Goal: Task Accomplishment & Management: Complete application form

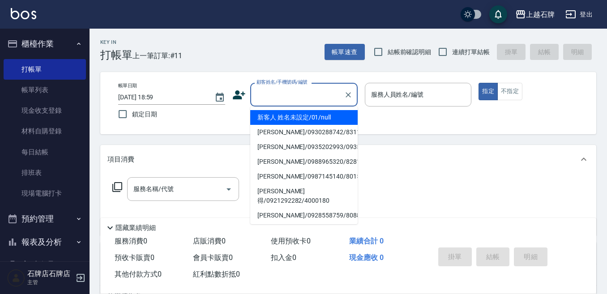
drag, startPoint x: 317, startPoint y: 91, endPoint x: 349, endPoint y: 103, distance: 34.0
click at [337, 102] on input "顧客姓名/手機號碼/編號" at bounding box center [297, 95] width 86 height 16
drag, startPoint x: 335, startPoint y: 120, endPoint x: 384, endPoint y: 112, distance: 49.8
click at [337, 119] on li "新客人 姓名未設定/01/null" at bounding box center [303, 117] width 107 height 15
type input "1"
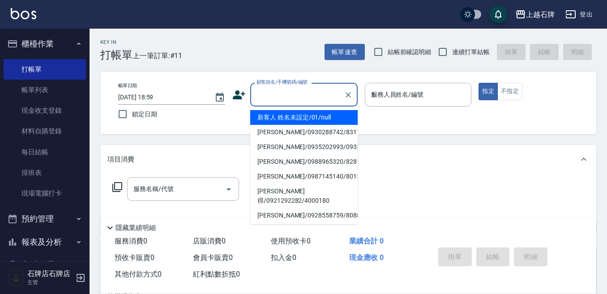
type input "新客人 姓名未設定/01/null"
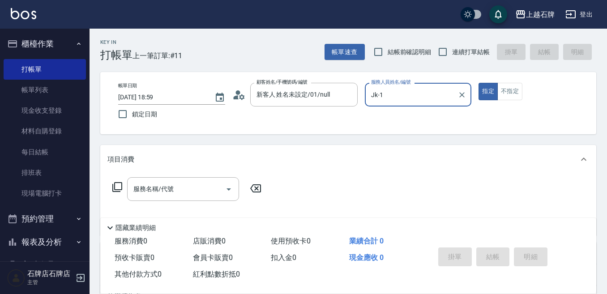
type input "Jk-1"
click at [174, 176] on div "服務名稱/代號 服務名稱/代號" at bounding box center [348, 205] width 496 height 62
click at [174, 192] on input "服務名稱/代號" at bounding box center [176, 189] width 90 height 16
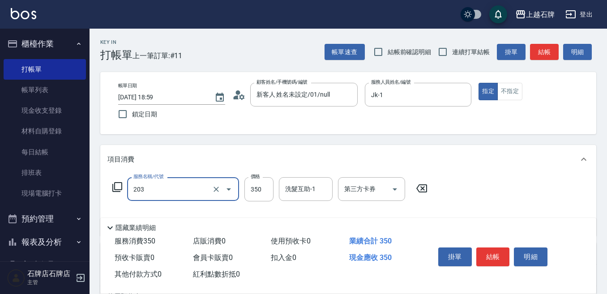
type input "B級洗+剪(203)"
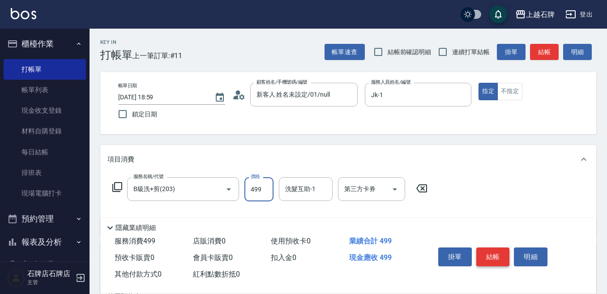
type input "499"
click at [482, 249] on button "結帳" at bounding box center [493, 256] width 34 height 19
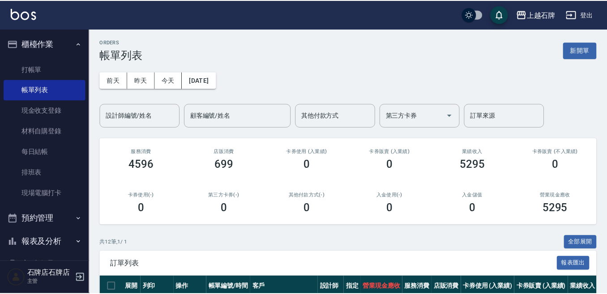
scroll to position [177, 0]
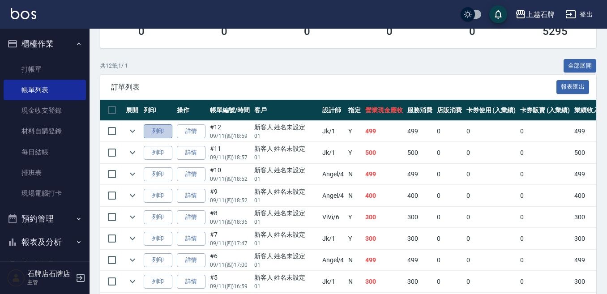
click at [166, 134] on button "列印" at bounding box center [158, 131] width 29 height 14
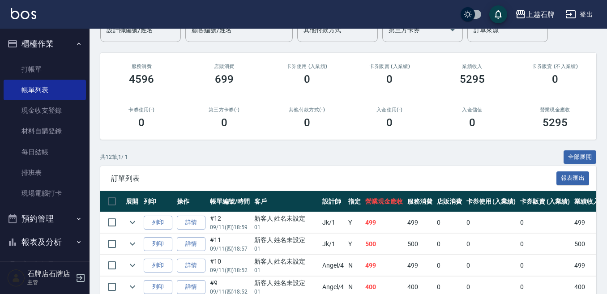
scroll to position [43, 0]
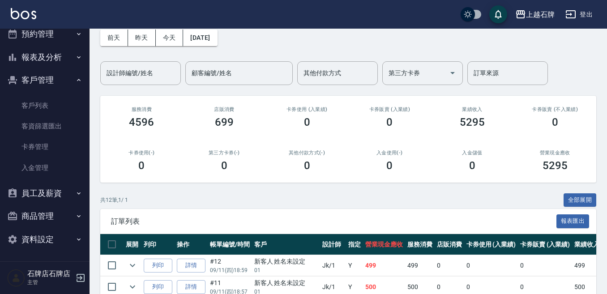
click at [51, 64] on button "報表及分析" at bounding box center [45, 57] width 82 height 23
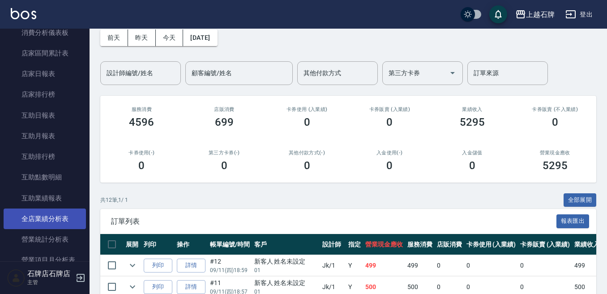
scroll to position [409, 0]
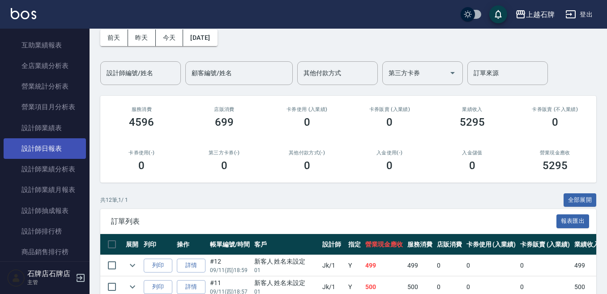
click at [64, 147] on link "設計師日報表" at bounding box center [45, 148] width 82 height 21
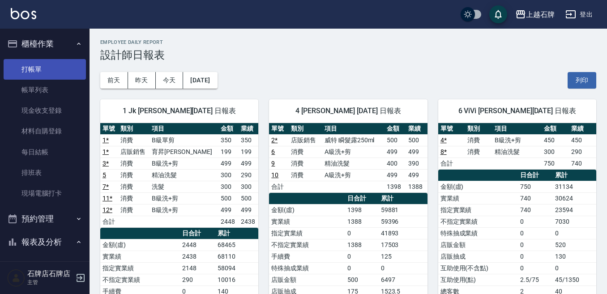
click at [68, 64] on link "打帳單" at bounding box center [45, 69] width 82 height 21
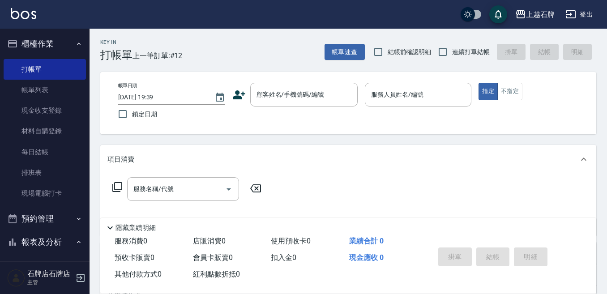
click at [238, 51] on div "Key In 打帳單 上一筆訂單:#12 帳單速查 結帳前確認明細 連續打單結帳 掛單 結帳 明細" at bounding box center [342, 45] width 507 height 33
click at [25, 71] on link "打帳單" at bounding box center [45, 69] width 82 height 21
click at [253, 64] on div "Key In 打帳單 上一筆訂單:#12 帳單速查 結帳前確認明細 連續打單結帳 掛單 結帳 明細 帳單日期 [DATE] 19:39 鎖定日期 顧客姓名/手…" at bounding box center [347, 232] width 517 height 407
click at [277, 102] on input "顧客姓名/手機號碼/編號" at bounding box center [297, 95] width 86 height 16
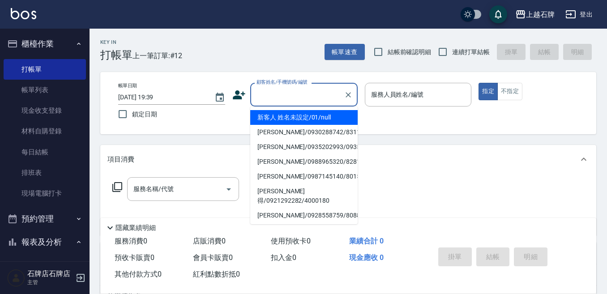
click at [296, 113] on li "新客人 姓名未設定/01/null" at bounding box center [303, 117] width 107 height 15
type input "1"
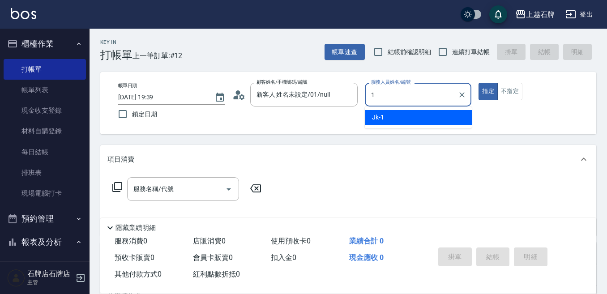
type input "新客人 姓名未設定/01/null"
click at [408, 117] on div "Jk -1" at bounding box center [418, 117] width 107 height 15
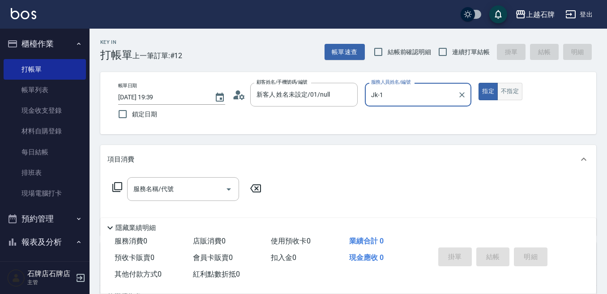
type input "Jk-1"
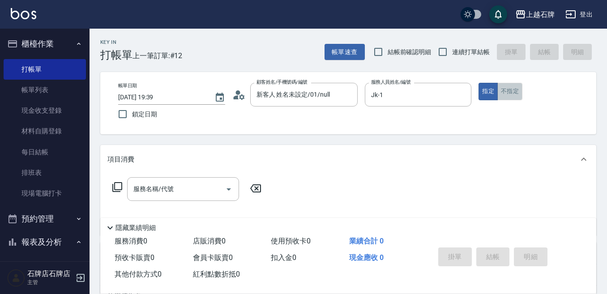
drag, startPoint x: 520, startPoint y: 89, endPoint x: 514, endPoint y: 91, distance: 6.4
click at [518, 89] on button "不指定" at bounding box center [509, 91] width 25 height 17
drag, startPoint x: 171, startPoint y: 204, endPoint x: 183, endPoint y: 182, distance: 24.8
click at [171, 203] on div "服務名稱/代號 服務名稱/代號" at bounding box center [186, 202] width 159 height 51
click at [183, 182] on input "服務名稱/代號" at bounding box center [176, 189] width 90 height 16
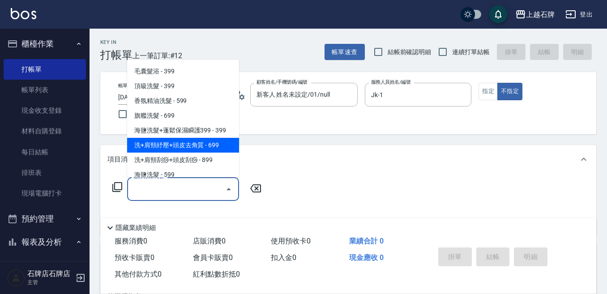
scroll to position [45, 0]
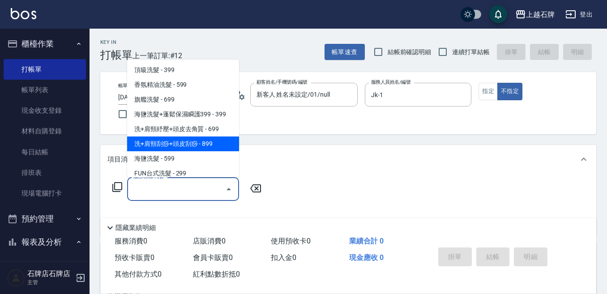
click at [196, 138] on span "洗+肩頸刮痧+頭皮刮痧 - 899" at bounding box center [183, 143] width 112 height 15
type input "洗+肩頸刮痧+頭皮刮痧(109)"
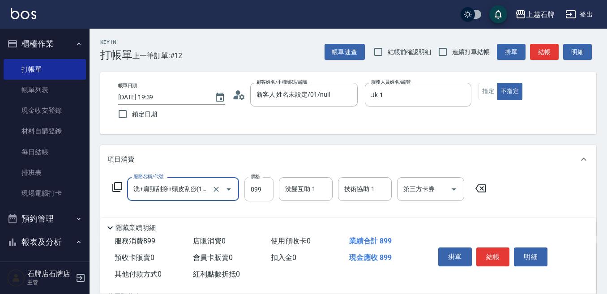
click at [253, 181] on input "899" at bounding box center [258, 189] width 29 height 24
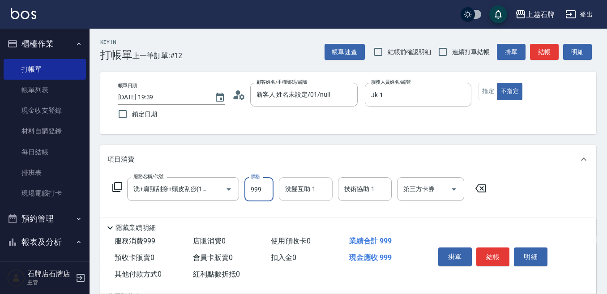
type input "999"
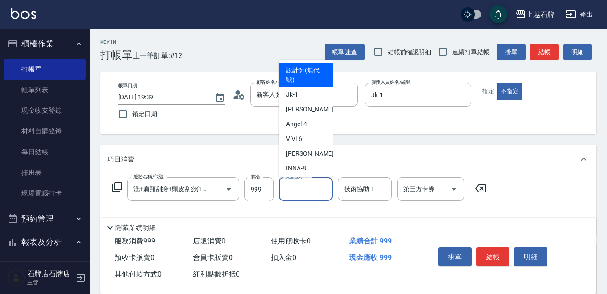
drag, startPoint x: 307, startPoint y: 184, endPoint x: 309, endPoint y: 217, distance: 33.2
click at [307, 187] on div "洗髮互助-1 洗髮互助-1" at bounding box center [306, 189] width 54 height 24
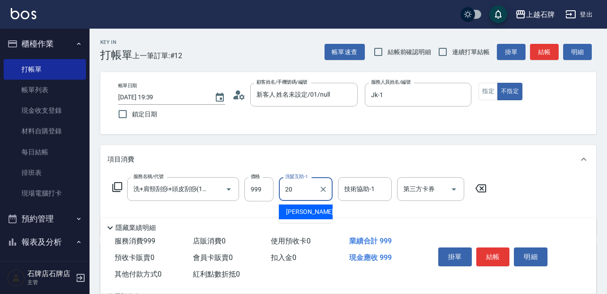
click at [312, 215] on div "[PERSON_NAME] -20" at bounding box center [306, 211] width 54 height 15
click at [328, 200] on div at bounding box center [323, 189] width 12 height 24
click at [339, 199] on div "技術協助-1" at bounding box center [365, 189] width 54 height 24
type input "[PERSON_NAME]-20"
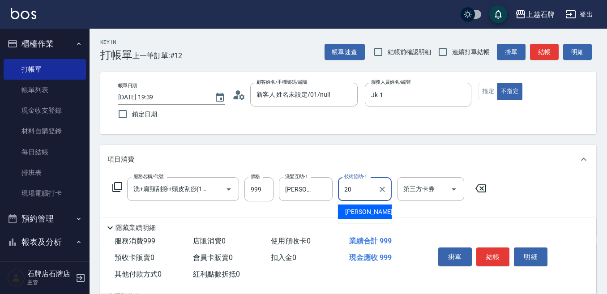
click at [361, 212] on span "[PERSON_NAME] -20" at bounding box center [373, 211] width 56 height 9
type input "[PERSON_NAME]-20"
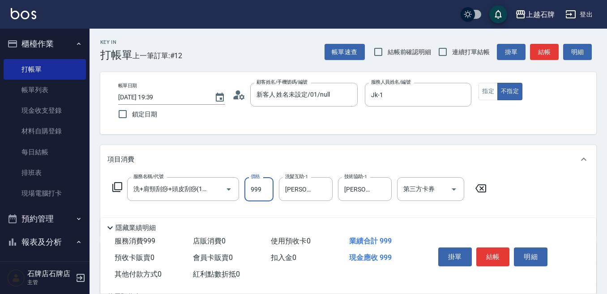
click at [271, 191] on input "999" at bounding box center [258, 189] width 29 height 24
type input "1000"
click at [482, 256] on button "結帳" at bounding box center [493, 256] width 34 height 19
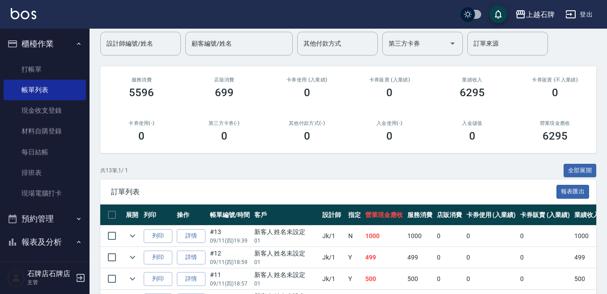
scroll to position [89, 0]
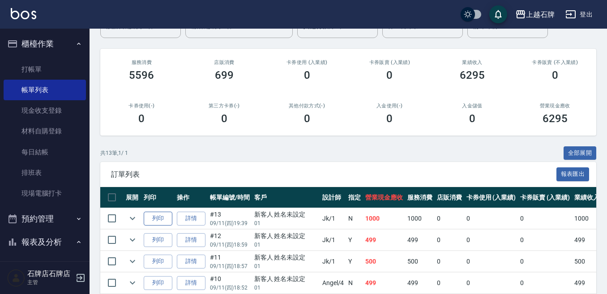
click at [166, 219] on button "列印" at bounding box center [158, 219] width 29 height 14
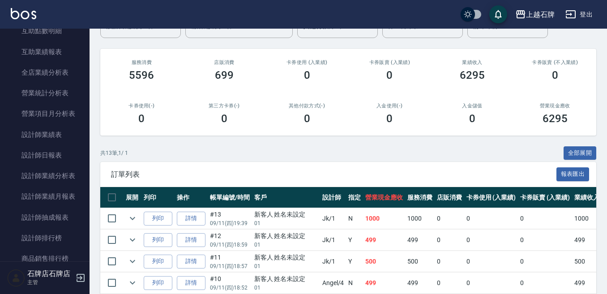
scroll to position [403, 0]
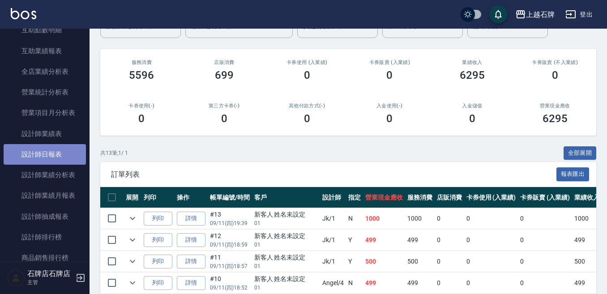
click at [77, 150] on link "設計師日報表" at bounding box center [45, 154] width 82 height 21
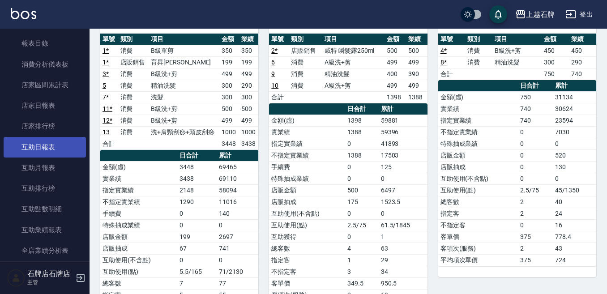
scroll to position [134, 0]
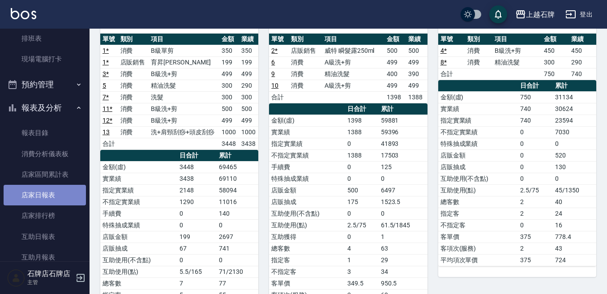
click at [59, 199] on link "店家日報表" at bounding box center [45, 195] width 82 height 21
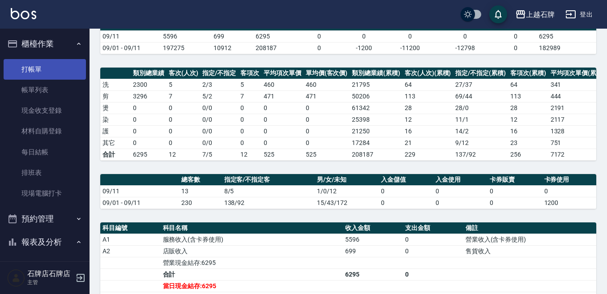
click at [42, 68] on link "打帳單" at bounding box center [45, 69] width 82 height 21
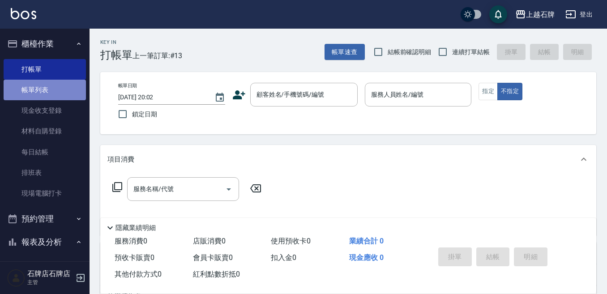
click at [51, 91] on link "帳單列表" at bounding box center [45, 90] width 82 height 21
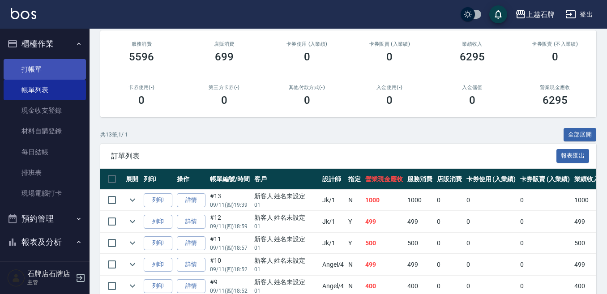
scroll to position [89, 0]
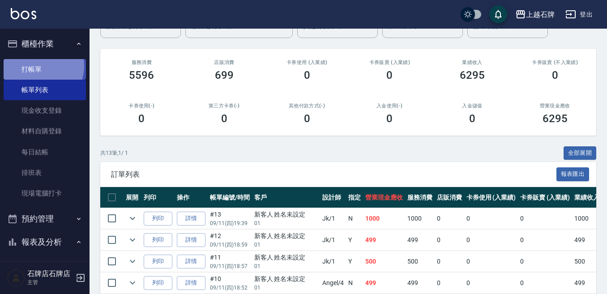
click at [39, 66] on link "打帳單" at bounding box center [45, 69] width 82 height 21
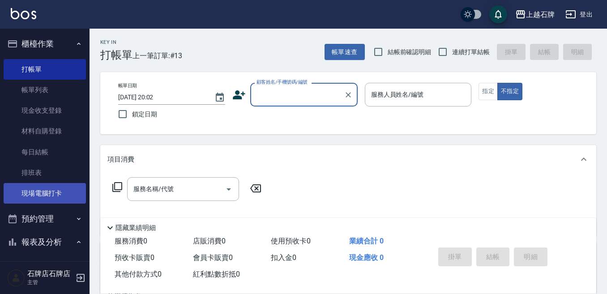
click at [30, 197] on link "現場電腦打卡" at bounding box center [45, 193] width 82 height 21
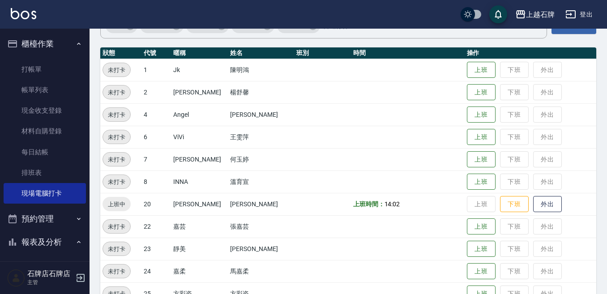
scroll to position [89, 0]
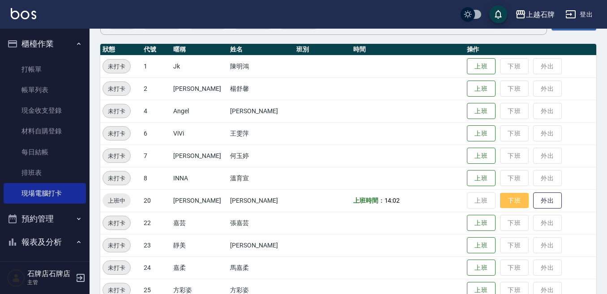
click at [504, 205] on button "下班" at bounding box center [514, 201] width 29 height 16
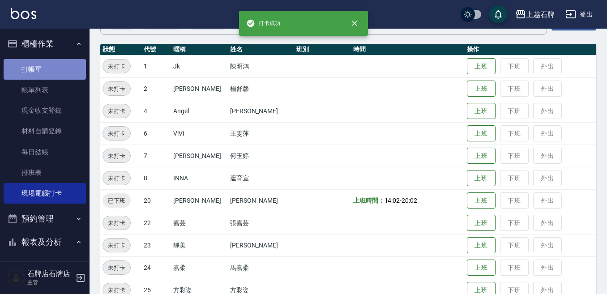
click at [74, 71] on link "打帳單" at bounding box center [45, 69] width 82 height 21
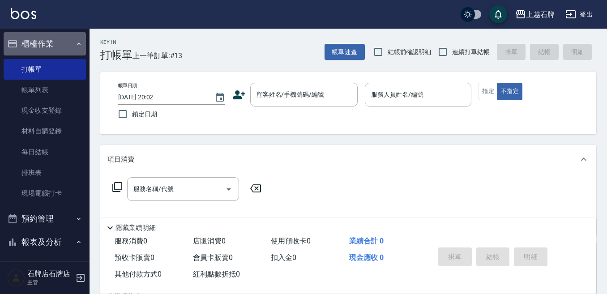
click at [48, 49] on button "櫃檯作業" at bounding box center [45, 43] width 82 height 23
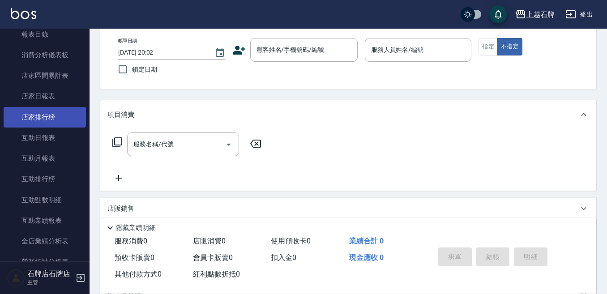
scroll to position [89, 0]
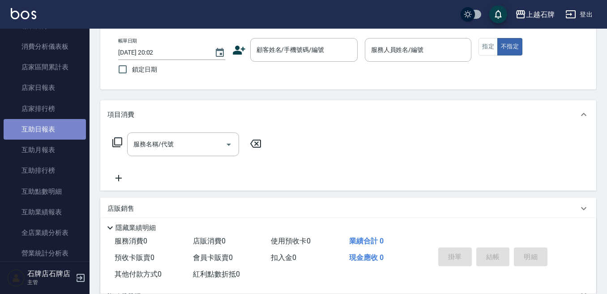
click at [47, 127] on link "互助日報表" at bounding box center [45, 129] width 82 height 21
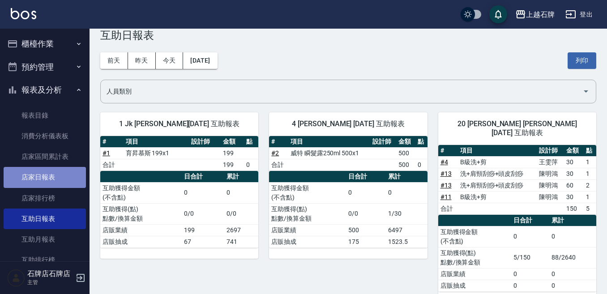
click at [46, 179] on link "店家日報表" at bounding box center [45, 177] width 82 height 21
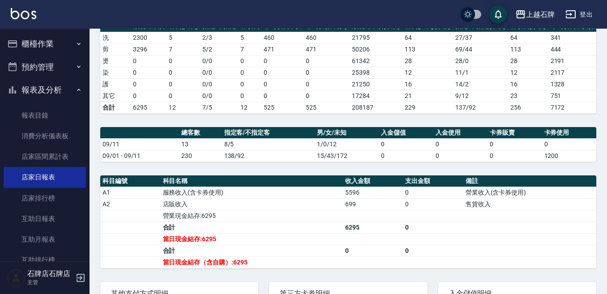
scroll to position [134, 0]
